Goal: Task Accomplishment & Management: Use online tool/utility

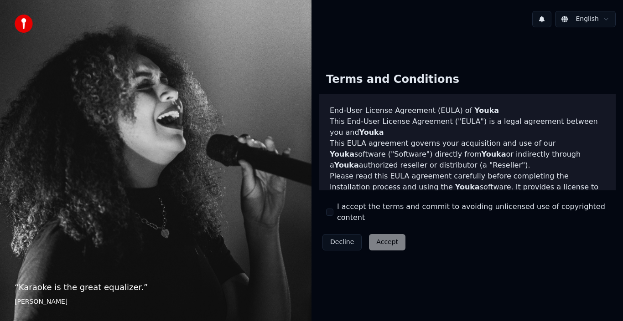
click at [345, 213] on label "I accept the terms and commit to avoiding unlicensed use of copyrighted content" at bounding box center [472, 213] width 271 height 22
click at [333, 213] on button "I accept the terms and commit to avoiding unlicensed use of copyrighted content" at bounding box center [329, 212] width 7 height 7
click at [386, 235] on button "Accept" at bounding box center [387, 242] width 36 height 16
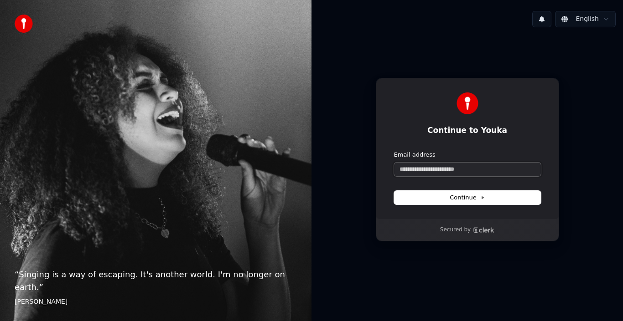
click at [434, 165] on input "Email address" at bounding box center [467, 170] width 147 height 14
click at [433, 165] on input "Email address" at bounding box center [467, 170] width 147 height 14
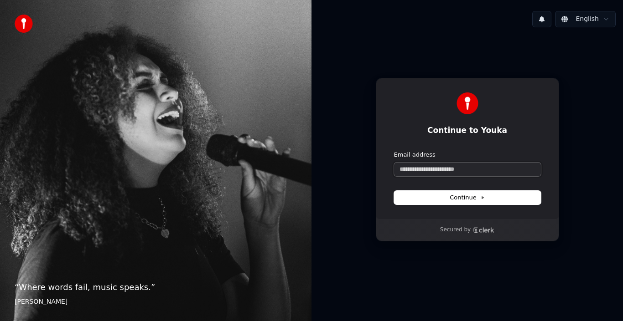
click at [435, 172] on input "Email address" at bounding box center [467, 170] width 147 height 14
paste input "**********"
click at [441, 191] on button "Continue" at bounding box center [467, 198] width 147 height 14
type input "**********"
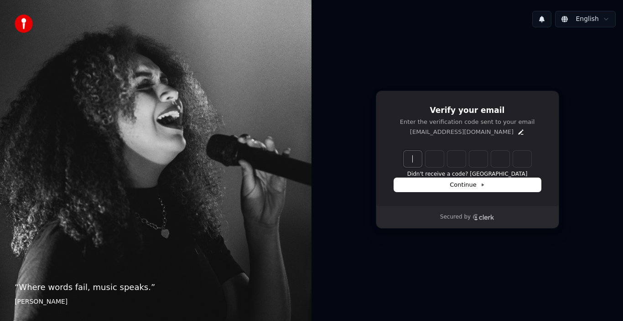
click at [415, 162] on input "Enter verification code" at bounding box center [477, 159] width 146 height 16
type input "******"
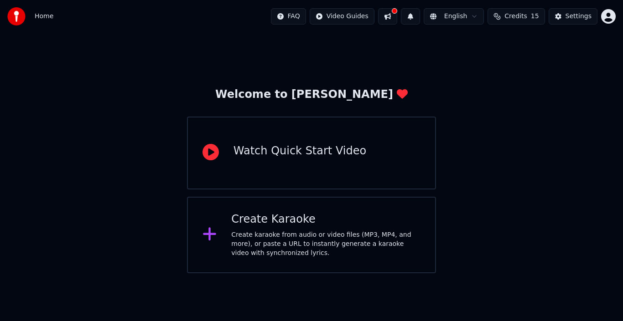
click at [296, 152] on div "Watch Quick Start Video" at bounding box center [299, 151] width 133 height 15
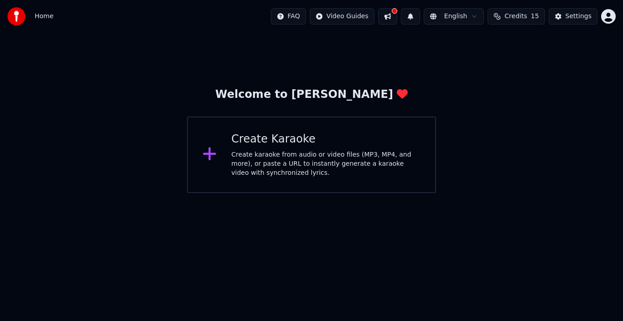
click at [246, 151] on div "Create karaoke from audio or video files (MP3, MP4, and more), or paste a URL t…" at bounding box center [325, 163] width 189 height 27
click at [299, 151] on div "Create karaoke from audio or video files (MP3, MP4, and more), or paste a URL t…" at bounding box center [325, 163] width 189 height 27
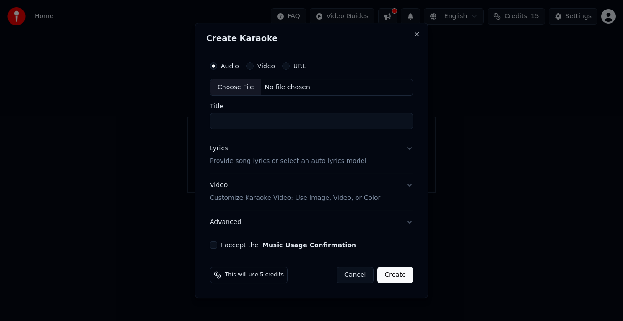
click at [295, 66] on label "URL" at bounding box center [299, 66] width 13 height 6
click at [290, 66] on button "URL" at bounding box center [285, 65] width 7 height 7
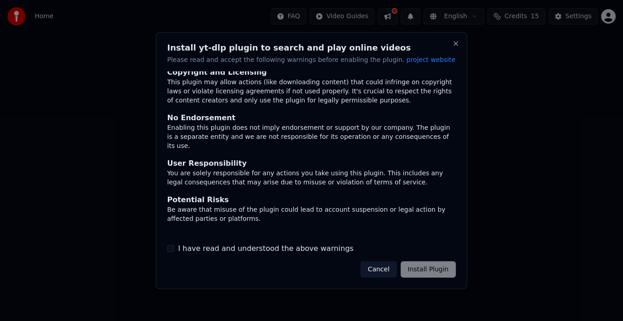
scroll to position [60, 0]
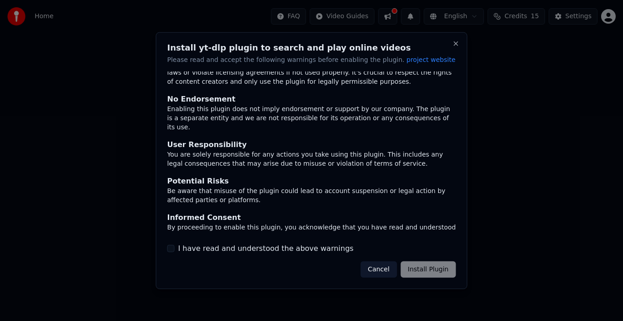
click at [191, 250] on label "I have read and understood the above warnings" at bounding box center [266, 248] width 176 height 11
click at [175, 250] on button "I have read and understood the above warnings" at bounding box center [170, 248] width 7 height 7
click at [426, 267] on button "Install Plugin" at bounding box center [427, 270] width 55 height 16
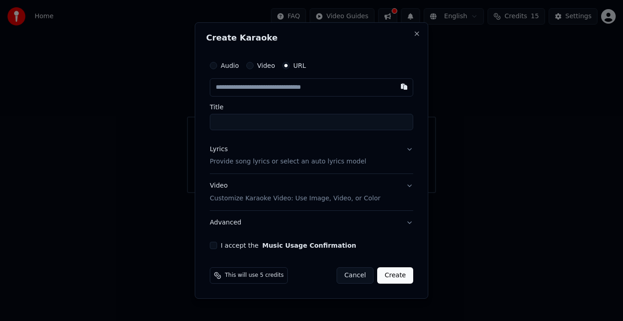
click at [266, 89] on input "text" at bounding box center [311, 87] width 203 height 18
click at [240, 88] on input "text" at bounding box center [311, 87] width 203 height 18
click at [264, 92] on input "text" at bounding box center [311, 87] width 203 height 18
paste input "**********"
type input "**********"
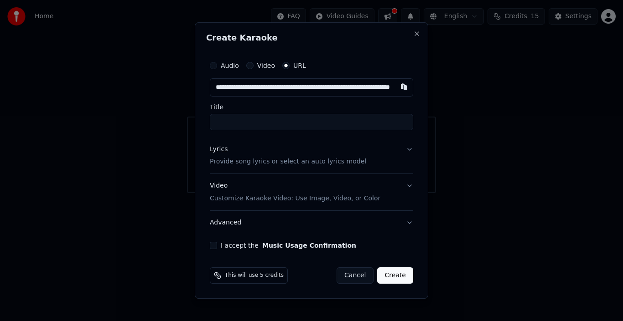
scroll to position [0, 52]
type input "**********"
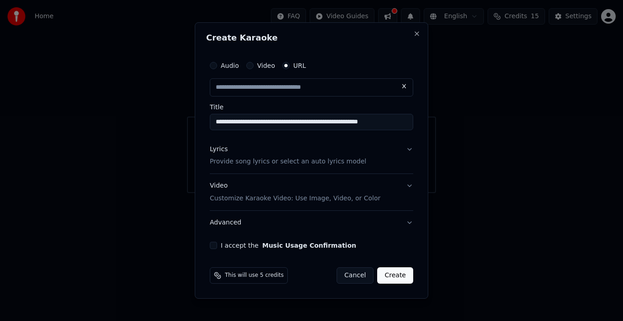
scroll to position [0, 0]
click at [234, 245] on label "I accept the Music Usage Confirmation" at bounding box center [288, 246] width 135 height 6
click at [217, 245] on button "I accept the Music Usage Confirmation" at bounding box center [213, 245] width 7 height 7
click at [400, 277] on button "Create" at bounding box center [395, 276] width 36 height 16
type input "**********"
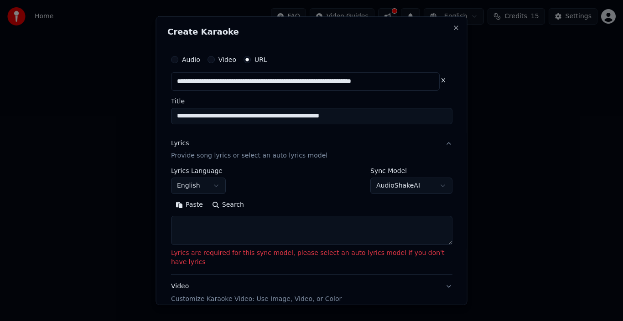
click at [426, 142] on button "Lyrics Provide song lyrics or select an auto lyrics model" at bounding box center [311, 149] width 281 height 36
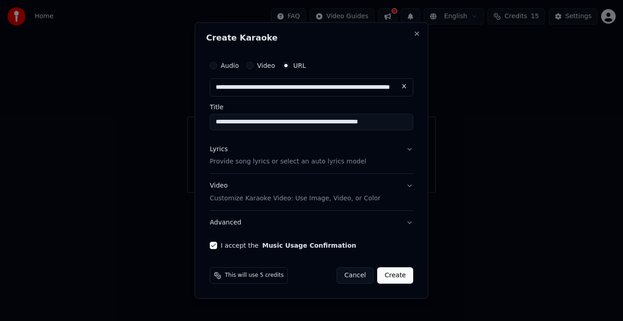
click at [413, 152] on button "Lyrics Provide song lyrics or select an auto lyrics model" at bounding box center [311, 156] width 203 height 36
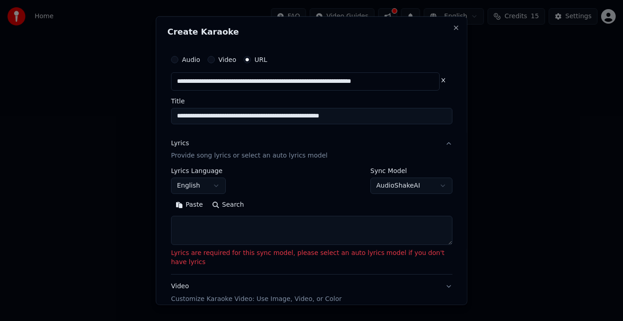
scroll to position [46, 0]
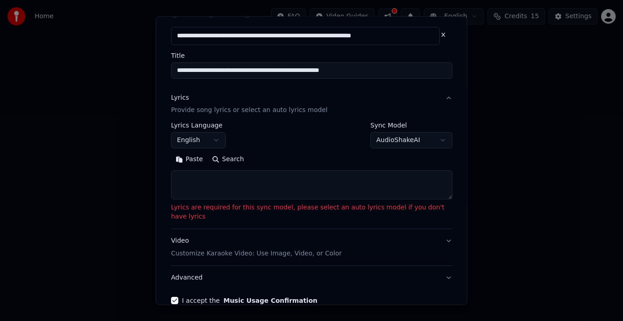
click at [204, 186] on textarea at bounding box center [311, 185] width 281 height 29
click at [198, 162] on button "Paste" at bounding box center [189, 159] width 36 height 15
type textarea "**********"
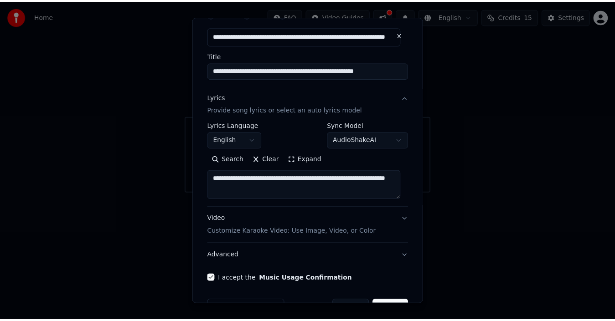
scroll to position [72, 0]
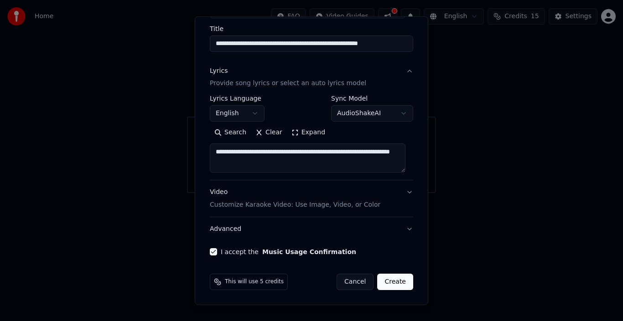
click at [382, 285] on button "Create" at bounding box center [395, 282] width 36 height 16
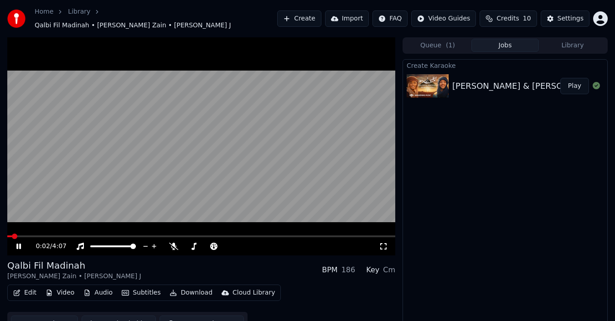
click at [233, 150] on video at bounding box center [201, 146] width 388 height 218
click at [218, 146] on video at bounding box center [201, 146] width 388 height 218
click at [90, 246] on span at bounding box center [92, 246] width 5 height 5
click at [136, 246] on span at bounding box center [113, 247] width 46 height 2
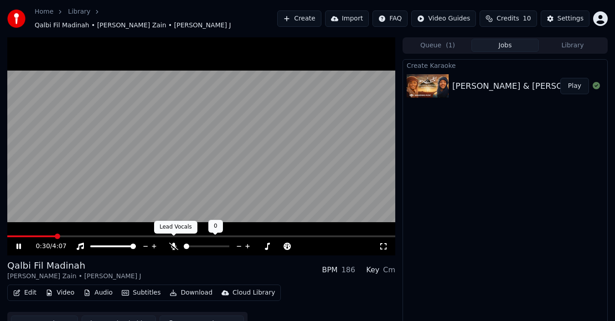
click at [176, 243] on icon at bounding box center [173, 246] width 9 height 7
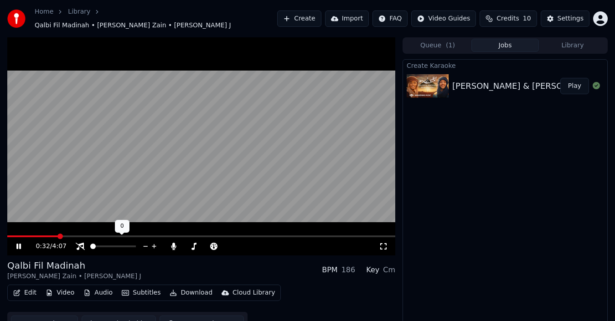
click at [90, 244] on span at bounding box center [92, 246] width 5 height 5
click at [97, 244] on span at bounding box center [98, 246] width 5 height 5
click at [93, 244] on span at bounding box center [95, 246] width 5 height 5
click at [192, 132] on video at bounding box center [201, 146] width 388 height 218
click at [193, 133] on video at bounding box center [201, 146] width 388 height 218
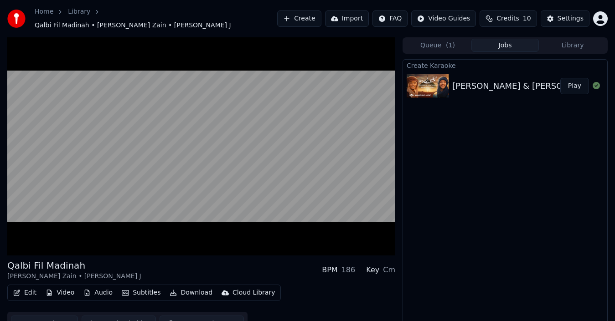
scroll to position [10, 0]
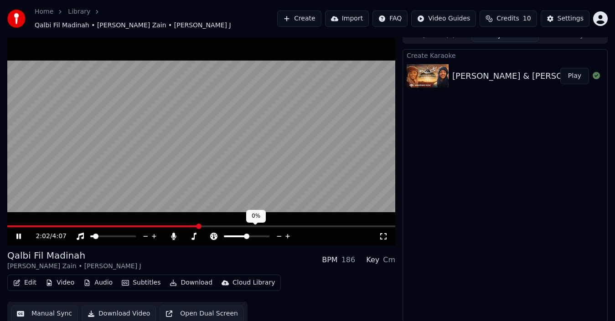
click at [281, 233] on icon at bounding box center [279, 236] width 9 height 9
click at [285, 232] on icon at bounding box center [288, 236] width 9 height 9
click at [281, 232] on icon at bounding box center [279, 236] width 9 height 9
click at [246, 155] on video at bounding box center [201, 136] width 388 height 218
click at [265, 169] on video at bounding box center [201, 136] width 388 height 218
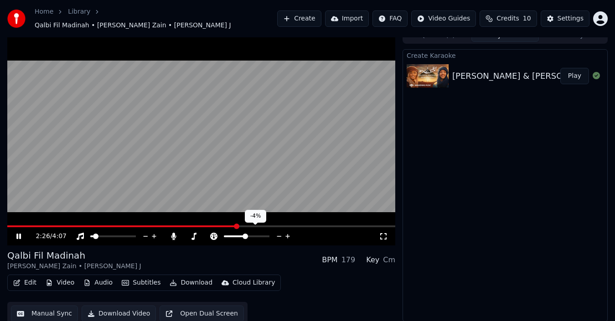
click at [245, 235] on span at bounding box center [245, 236] width 5 height 5
click at [288, 232] on icon at bounding box center [288, 236] width 9 height 9
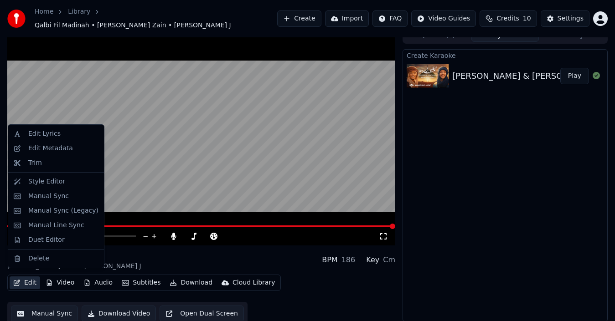
click at [23, 278] on button "Edit" at bounding box center [25, 283] width 31 height 13
click at [59, 212] on div "Manual Sync (Legacy)" at bounding box center [63, 211] width 70 height 9
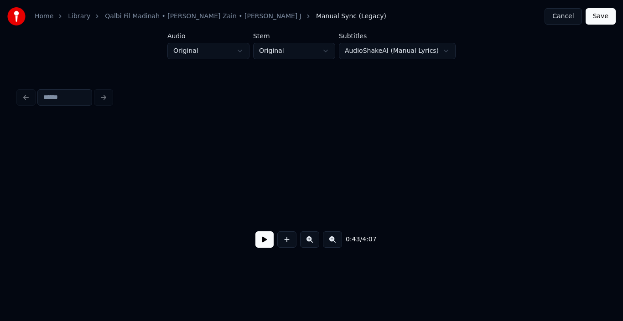
scroll to position [0, 3925]
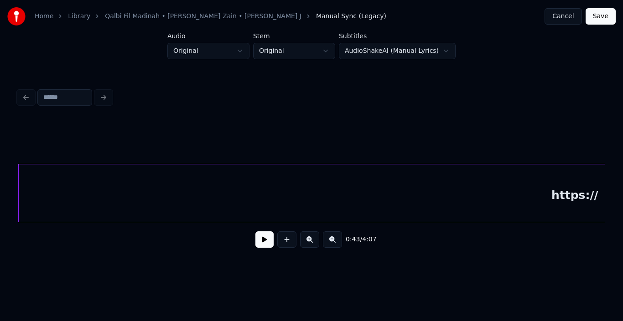
click at [567, 17] on button "Cancel" at bounding box center [562, 16] width 37 height 16
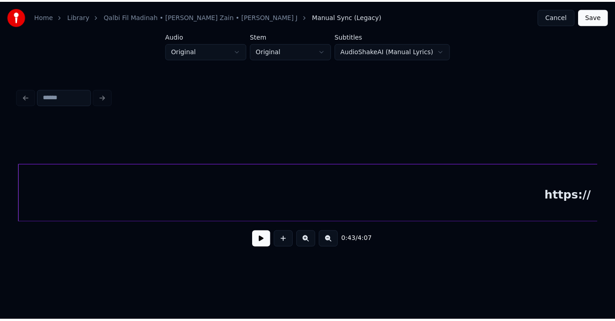
scroll to position [6, 0]
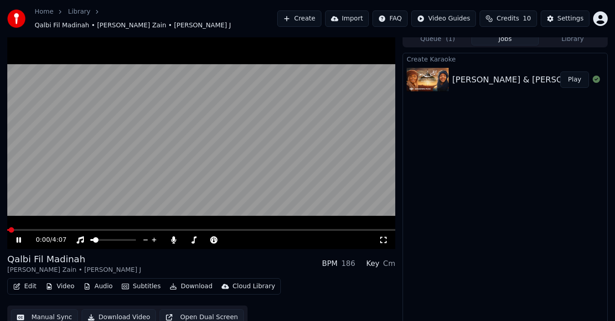
click at [224, 119] on video at bounding box center [201, 140] width 388 height 218
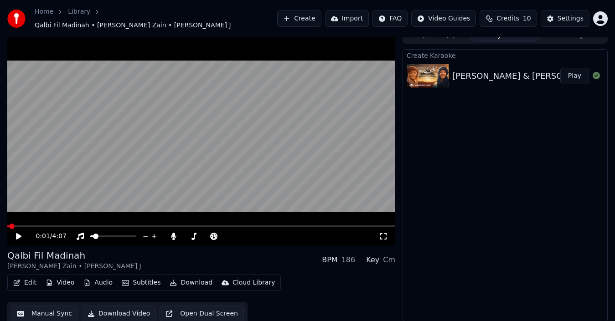
scroll to position [0, 0]
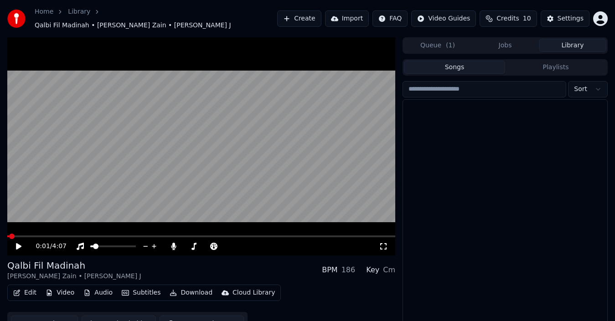
click at [569, 40] on button "Library" at bounding box center [572, 45] width 67 height 13
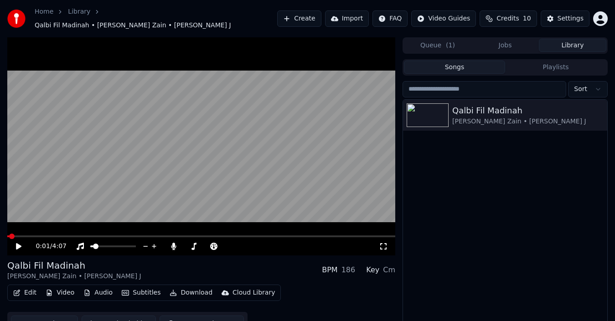
click at [441, 81] on input "search" at bounding box center [485, 89] width 164 height 16
click at [439, 84] on input "search" at bounding box center [485, 89] width 164 height 16
click at [560, 62] on button "Playlists" at bounding box center [555, 67] width 101 height 13
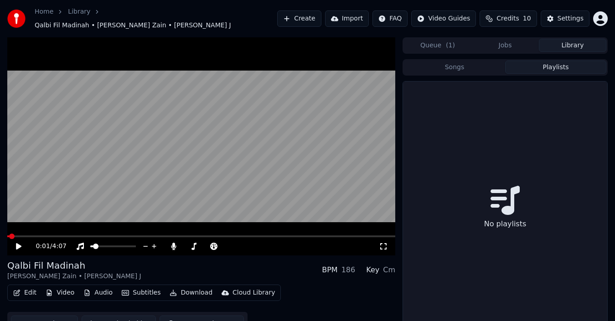
click at [472, 63] on button "Songs" at bounding box center [454, 67] width 101 height 13
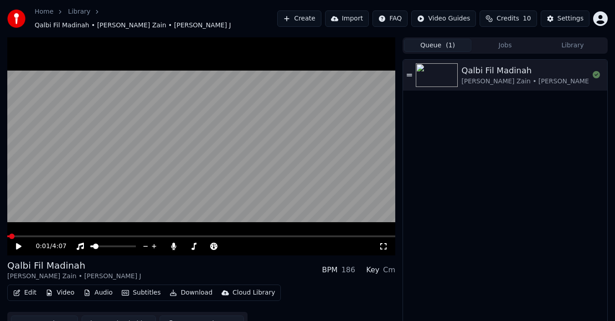
click at [439, 40] on button "Queue ( 1 )" at bounding box center [437, 45] width 67 height 13
click at [516, 39] on button "Jobs" at bounding box center [504, 45] width 67 height 13
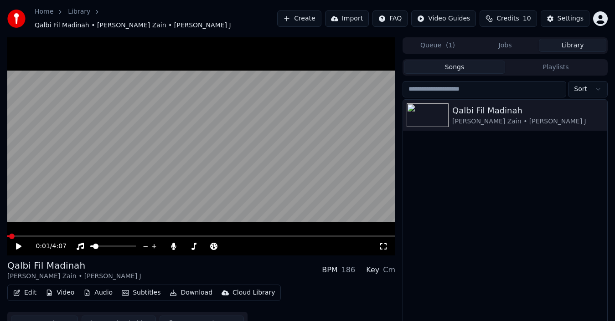
click at [574, 39] on button "Library" at bounding box center [572, 45] width 67 height 13
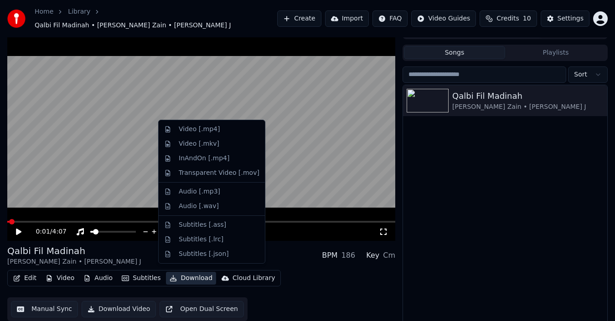
click at [186, 275] on button "Download" at bounding box center [191, 278] width 50 height 13
click at [208, 223] on div "Subtitles [.ass]" at bounding box center [202, 225] width 47 height 9
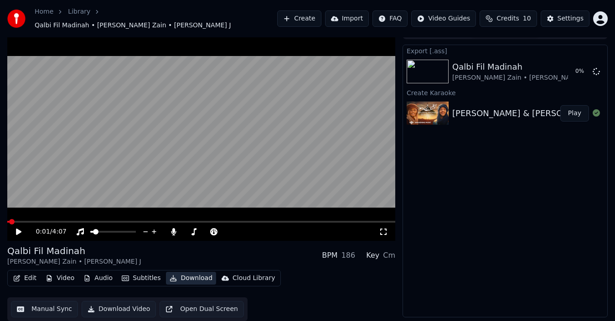
scroll to position [10, 0]
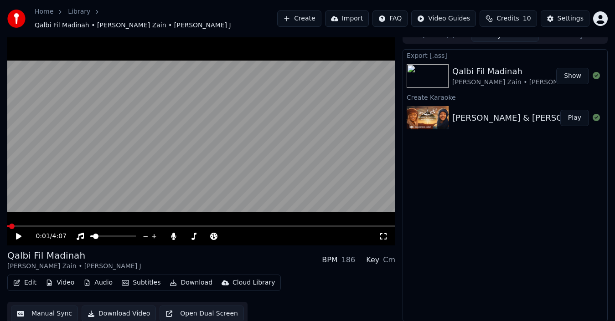
click at [424, 107] on img at bounding box center [428, 118] width 42 height 24
click at [414, 117] on img at bounding box center [428, 118] width 42 height 24
click at [427, 67] on img at bounding box center [428, 76] width 42 height 24
drag, startPoint x: 171, startPoint y: 94, endPoint x: 179, endPoint y: 129, distance: 36.3
click at [174, 115] on video at bounding box center [201, 136] width 388 height 218
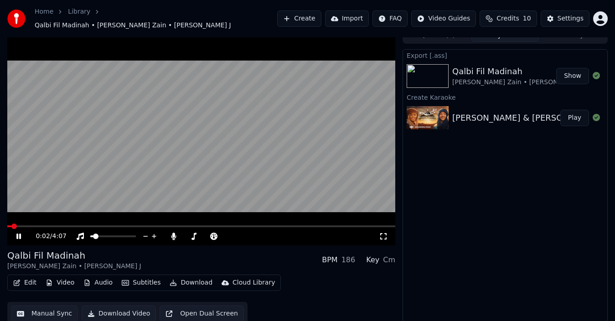
drag, startPoint x: 207, startPoint y: 92, endPoint x: 206, endPoint y: 100, distance: 8.4
click at [206, 100] on video at bounding box center [201, 136] width 388 height 218
click at [577, 71] on button "Show" at bounding box center [572, 76] width 33 height 16
click at [124, 181] on video at bounding box center [201, 136] width 388 height 218
click at [72, 220] on video at bounding box center [201, 136] width 388 height 218
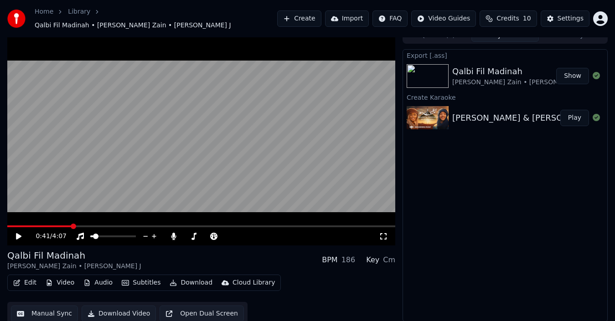
click at [72, 226] on span at bounding box center [201, 227] width 388 height 2
click at [19, 235] on icon at bounding box center [25, 236] width 21 height 7
click at [145, 278] on button "Subtitles" at bounding box center [141, 283] width 46 height 13
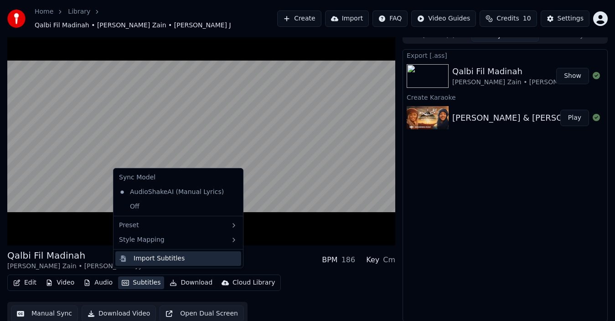
click at [176, 257] on div "Import Subtitles" at bounding box center [159, 258] width 51 height 9
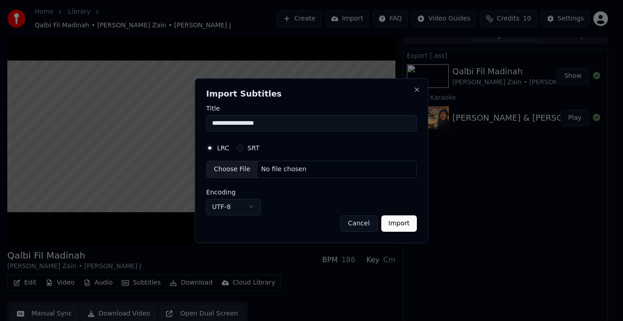
click at [248, 206] on button "UTF-8" at bounding box center [233, 207] width 55 height 16
click at [248, 206] on body "**********" at bounding box center [307, 150] width 615 height 321
click at [243, 129] on input "**********" at bounding box center [311, 123] width 211 height 16
click at [416, 88] on button "Close" at bounding box center [416, 89] width 7 height 7
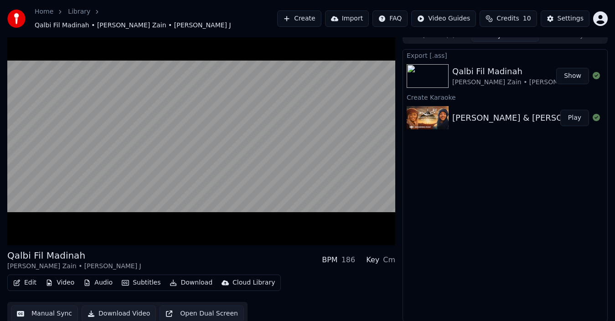
click at [208, 306] on button "Open Dual Screen" at bounding box center [202, 314] width 84 height 16
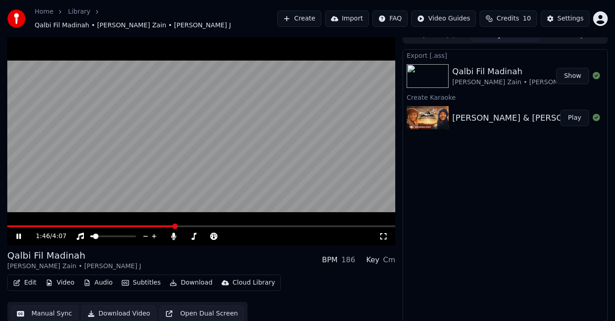
click at [14, 18] on img at bounding box center [16, 19] width 18 height 18
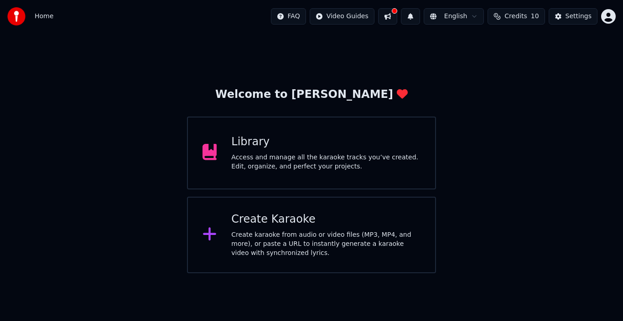
click at [264, 227] on div "Create Karaoke Create karaoke from audio or video files (MP3, MP4, and more), o…" at bounding box center [325, 235] width 189 height 46
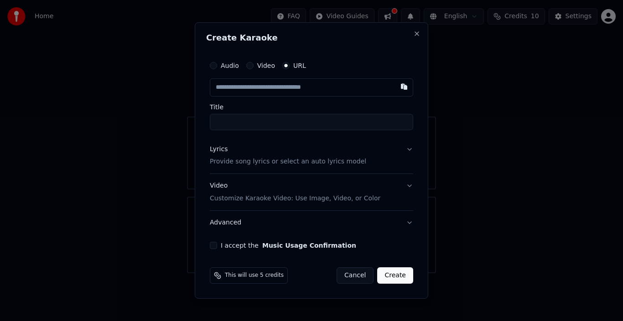
click at [264, 91] on input "text" at bounding box center [311, 87] width 203 height 18
click at [279, 89] on input "text" at bounding box center [311, 87] width 203 height 18
paste input "**********"
type input "**********"
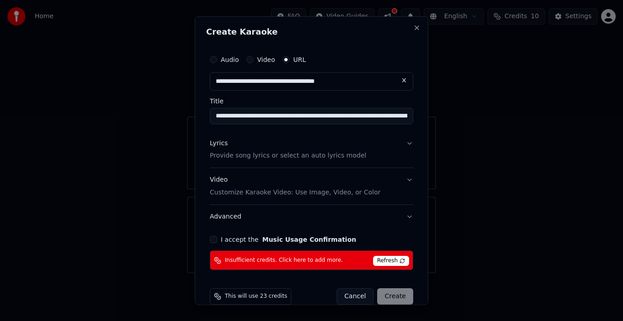
type input "**********"
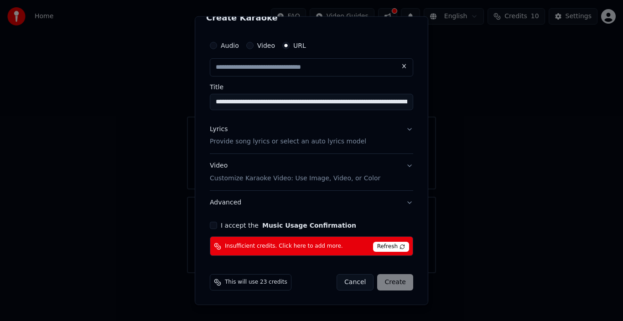
click at [215, 224] on button "I accept the Music Usage Confirmation" at bounding box center [213, 225] width 7 height 7
click at [402, 203] on button "Advanced" at bounding box center [311, 203] width 203 height 24
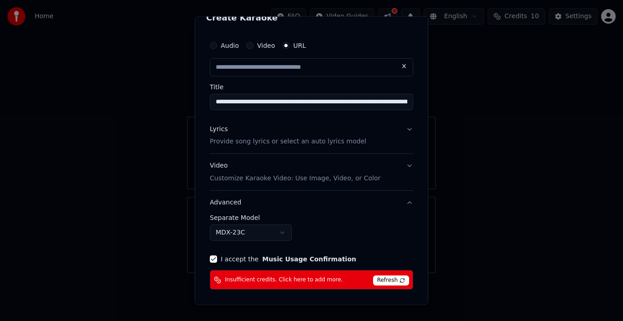
type input "**********"
click at [402, 203] on button "Advanced" at bounding box center [311, 203] width 203 height 24
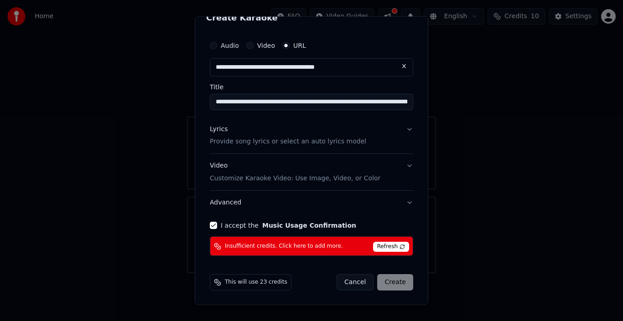
click at [381, 245] on span "Refresh" at bounding box center [391, 247] width 36 height 10
click at [380, 243] on span "Refresh" at bounding box center [391, 247] width 36 height 10
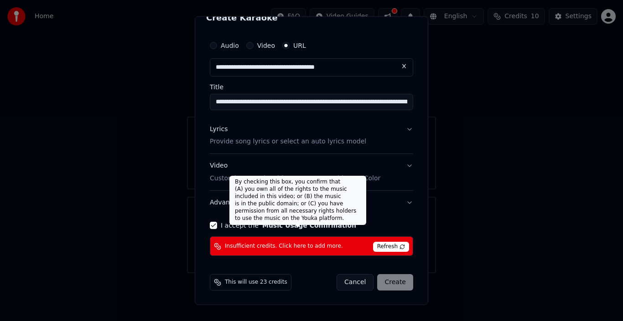
click at [279, 229] on button "Music Usage Confirmation" at bounding box center [309, 226] width 94 height 6
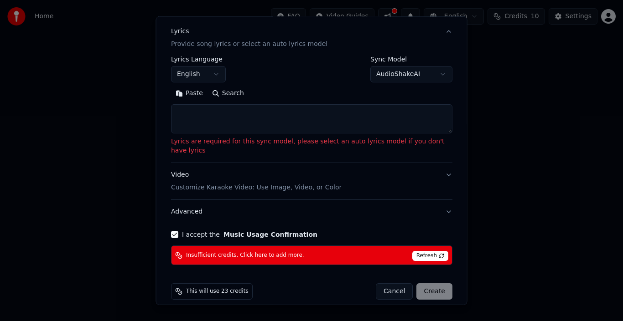
scroll to position [0, 0]
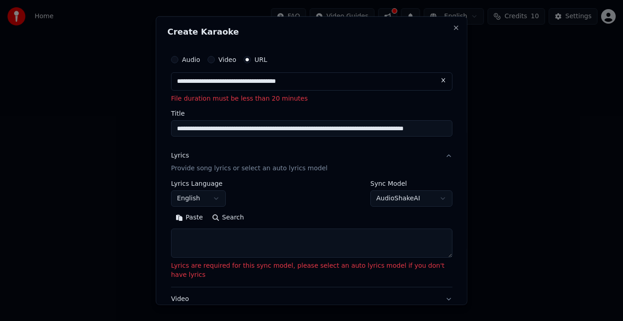
click at [227, 243] on textarea at bounding box center [311, 243] width 281 height 29
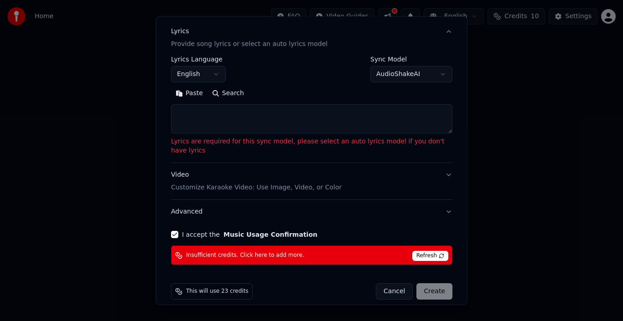
click at [202, 113] on textarea at bounding box center [311, 118] width 281 height 29
click at [217, 71] on body "**********" at bounding box center [311, 137] width 623 height 274
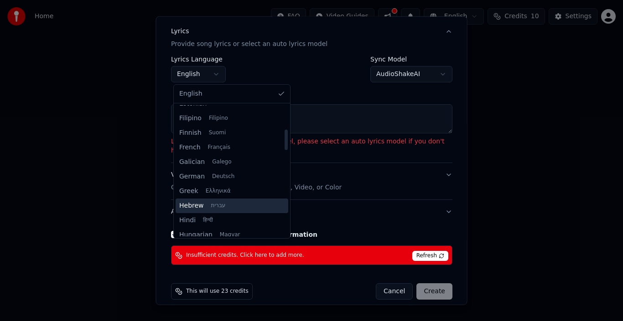
scroll to position [244, 0]
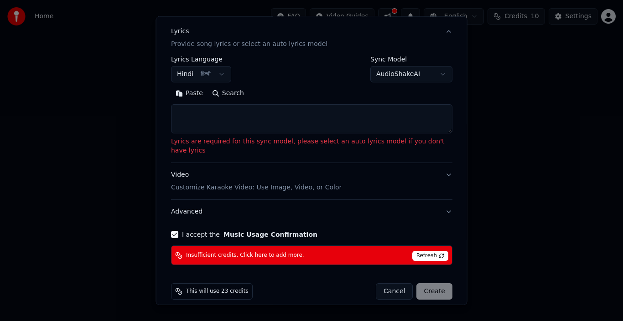
click at [215, 114] on textarea at bounding box center [311, 118] width 281 height 29
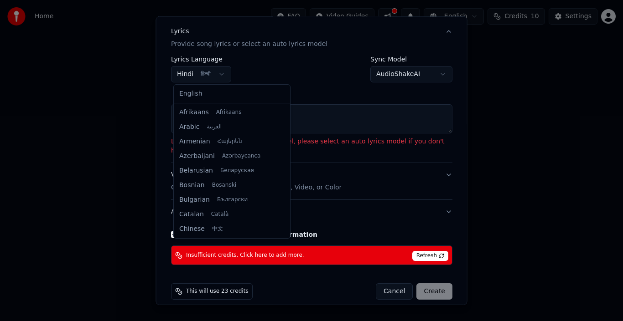
click at [219, 69] on body "**********" at bounding box center [311, 137] width 623 height 274
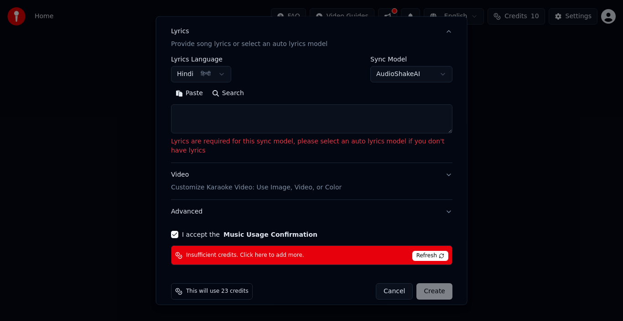
click at [219, 69] on body "**********" at bounding box center [311, 137] width 623 height 274
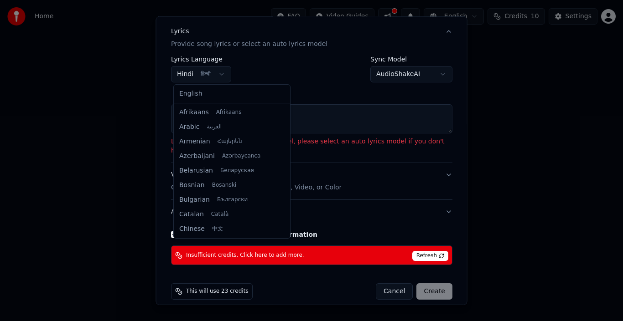
click at [219, 69] on body "**********" at bounding box center [311, 137] width 623 height 274
select select "**"
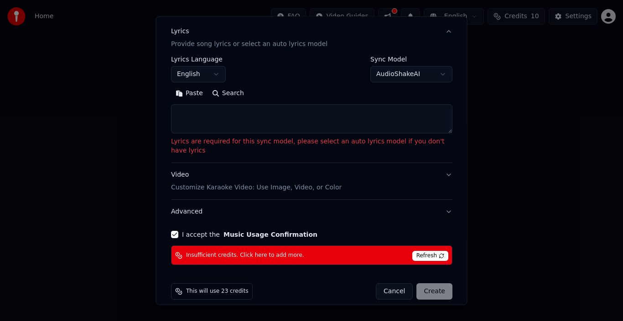
click at [227, 128] on textarea at bounding box center [311, 118] width 281 height 29
click at [191, 112] on textarea at bounding box center [311, 118] width 281 height 29
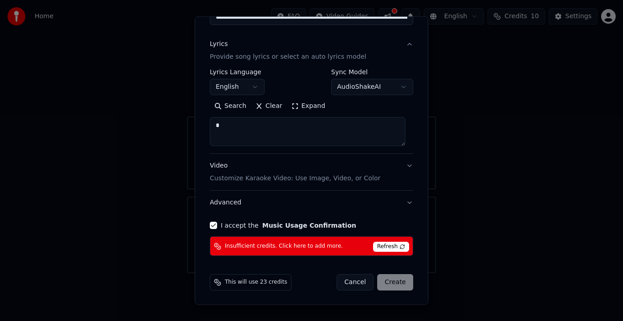
type textarea "*"
click at [224, 203] on button "Advanced" at bounding box center [311, 203] width 203 height 24
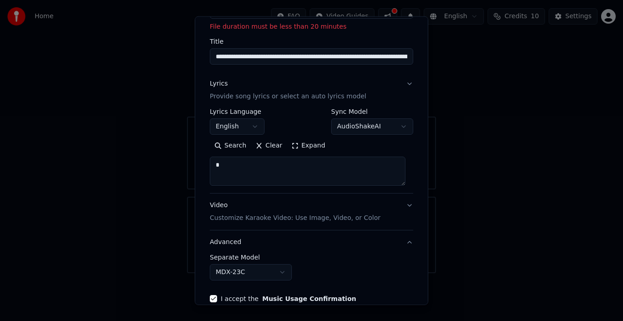
scroll to position [61, 0]
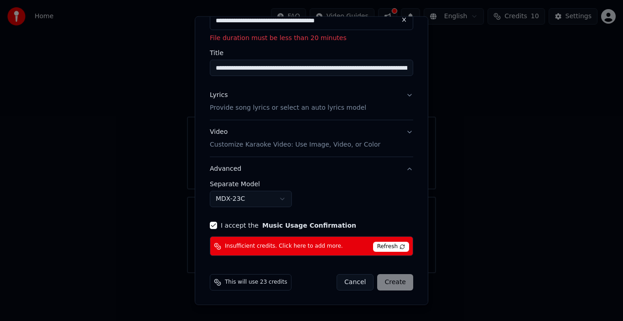
click at [393, 279] on div "Cancel Create" at bounding box center [374, 282] width 77 height 16
click at [392, 279] on div "Cancel Create" at bounding box center [374, 282] width 77 height 16
click at [386, 247] on span "Refresh" at bounding box center [391, 247] width 36 height 10
